Goal: Answer question/provide support

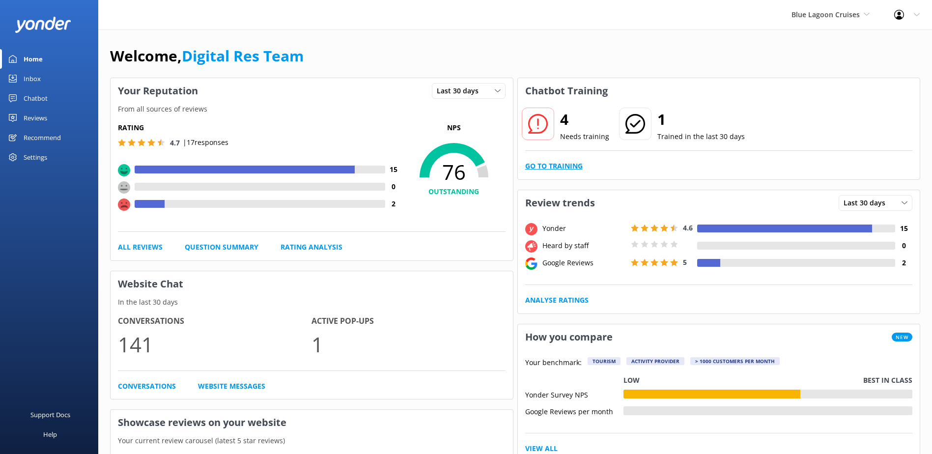
click at [569, 162] on link "Go to Training" at bounding box center [553, 166] width 57 height 11
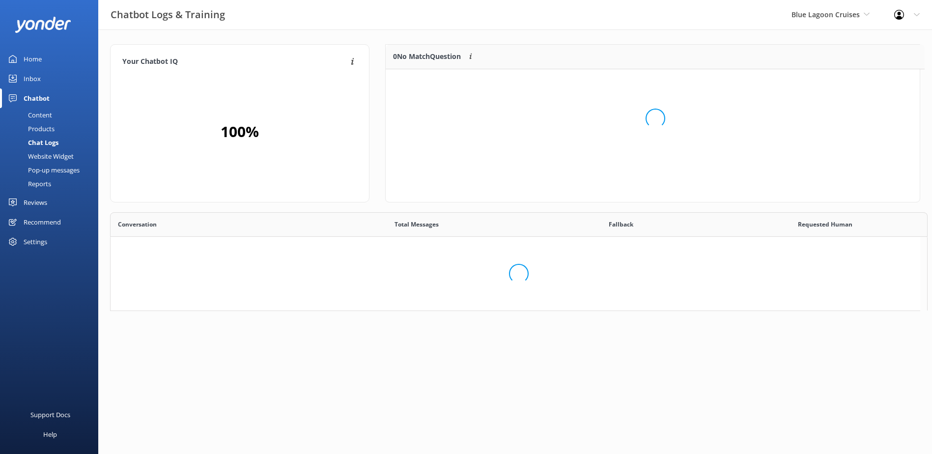
scroll to position [8, 8]
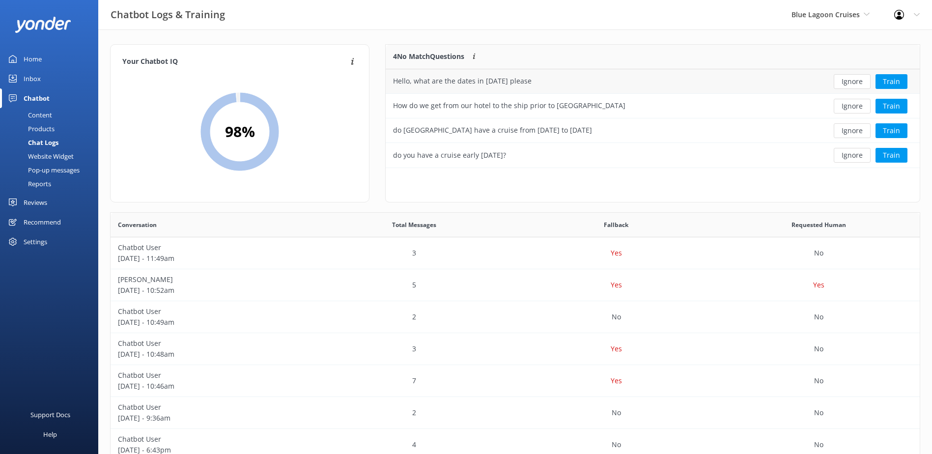
click at [849, 80] on button "Ignore" at bounding box center [852, 81] width 37 height 15
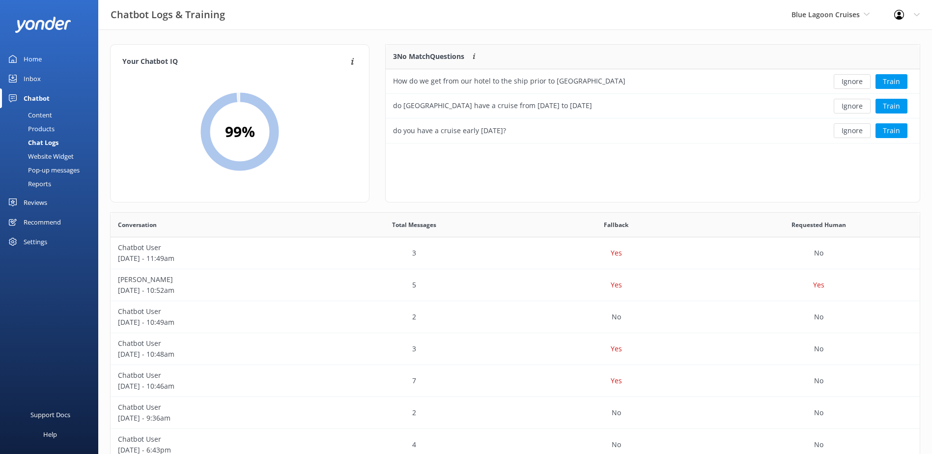
scroll to position [91, 526]
click at [849, 80] on button "Ignore" at bounding box center [852, 81] width 37 height 15
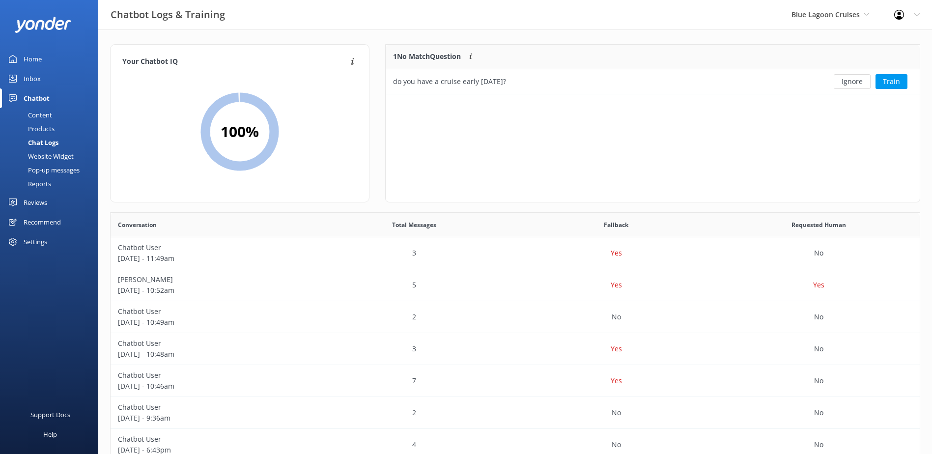
scroll to position [42, 526]
click at [849, 80] on button "Ignore" at bounding box center [852, 81] width 37 height 15
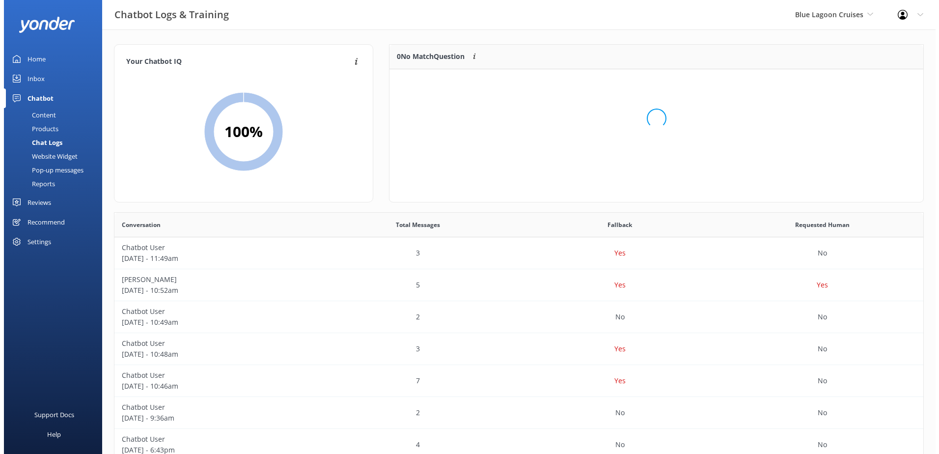
scroll to position [115, 526]
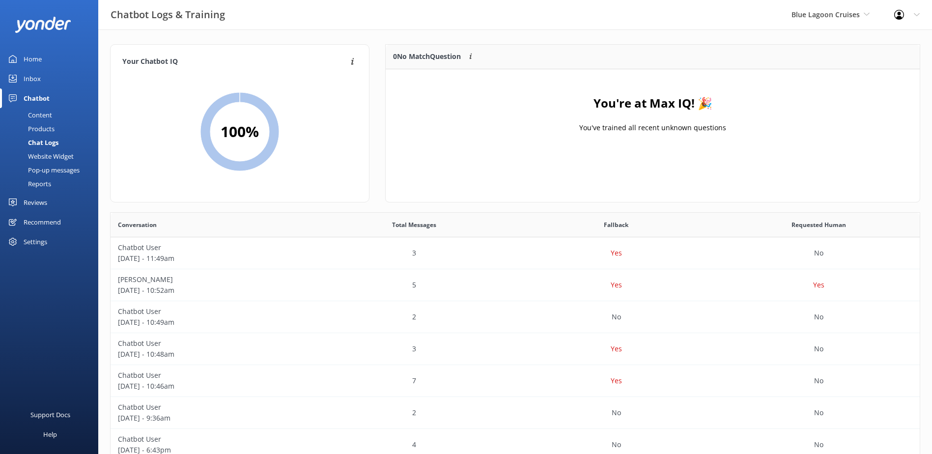
click at [33, 77] on div "Inbox" at bounding box center [32, 79] width 17 height 20
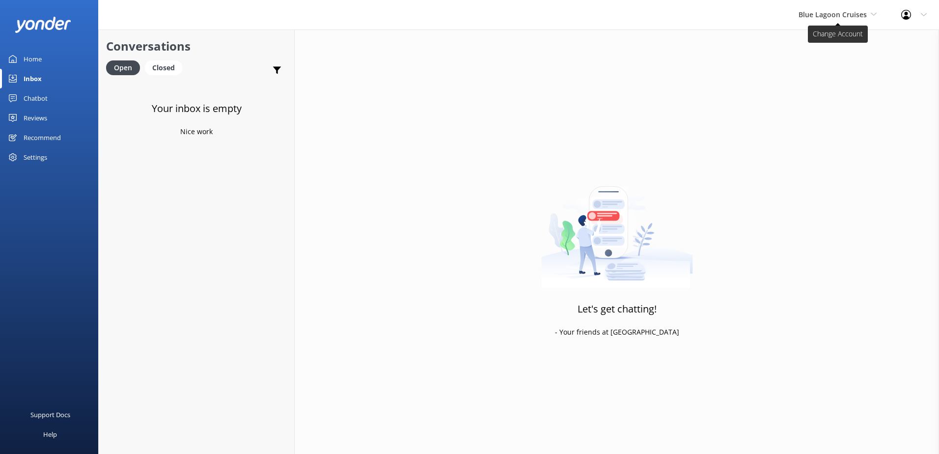
click at [811, 18] on span "Blue Lagoon Cruises" at bounding box center [833, 14] width 68 height 9
click at [819, 111] on link "Awesome Adventures Fiji" at bounding box center [836, 112] width 98 height 24
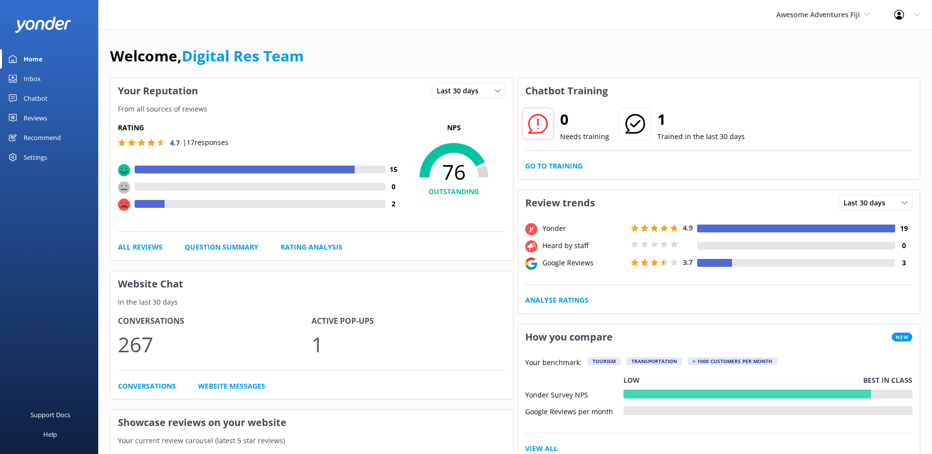
click at [27, 80] on div "Inbox" at bounding box center [32, 79] width 17 height 20
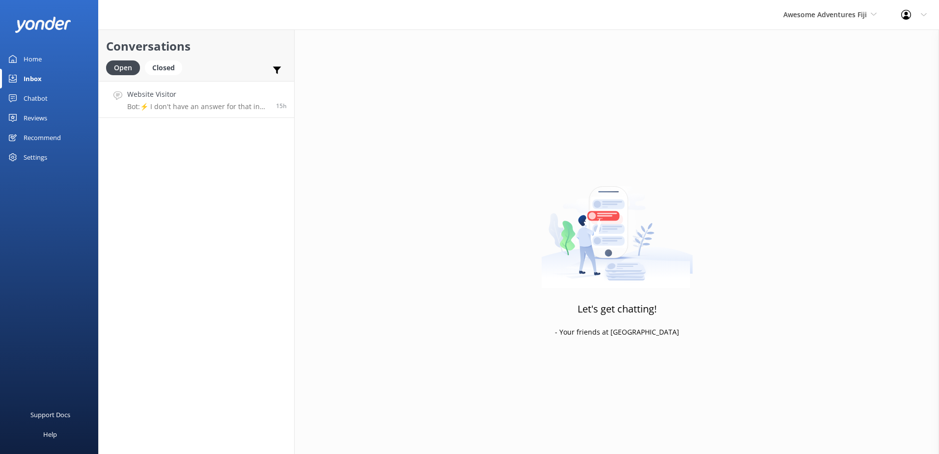
click at [205, 95] on h4 "Website Visitor" at bounding box center [197, 94] width 141 height 11
